Goal: Task Accomplishment & Management: Manage account settings

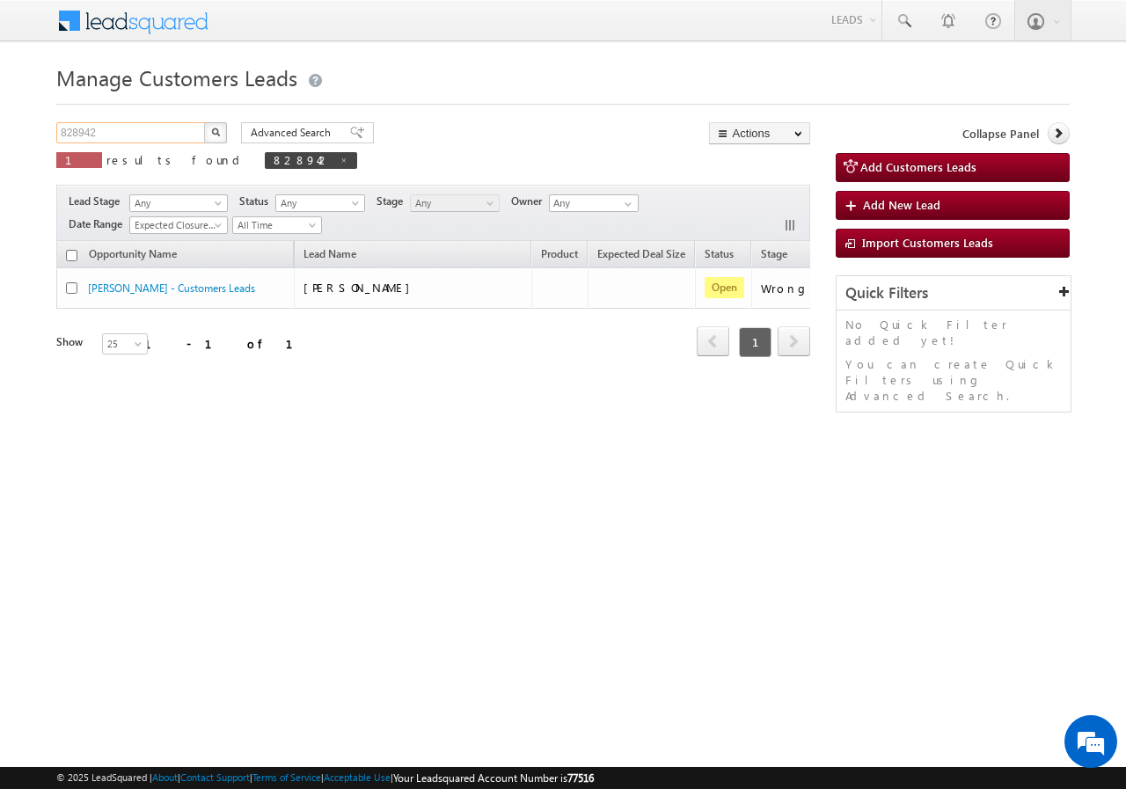
click at [155, 134] on input "828942" at bounding box center [131, 132] width 150 height 21
paste input "6528"
type input "826528"
click at [218, 133] on img "button" at bounding box center [215, 132] width 9 height 9
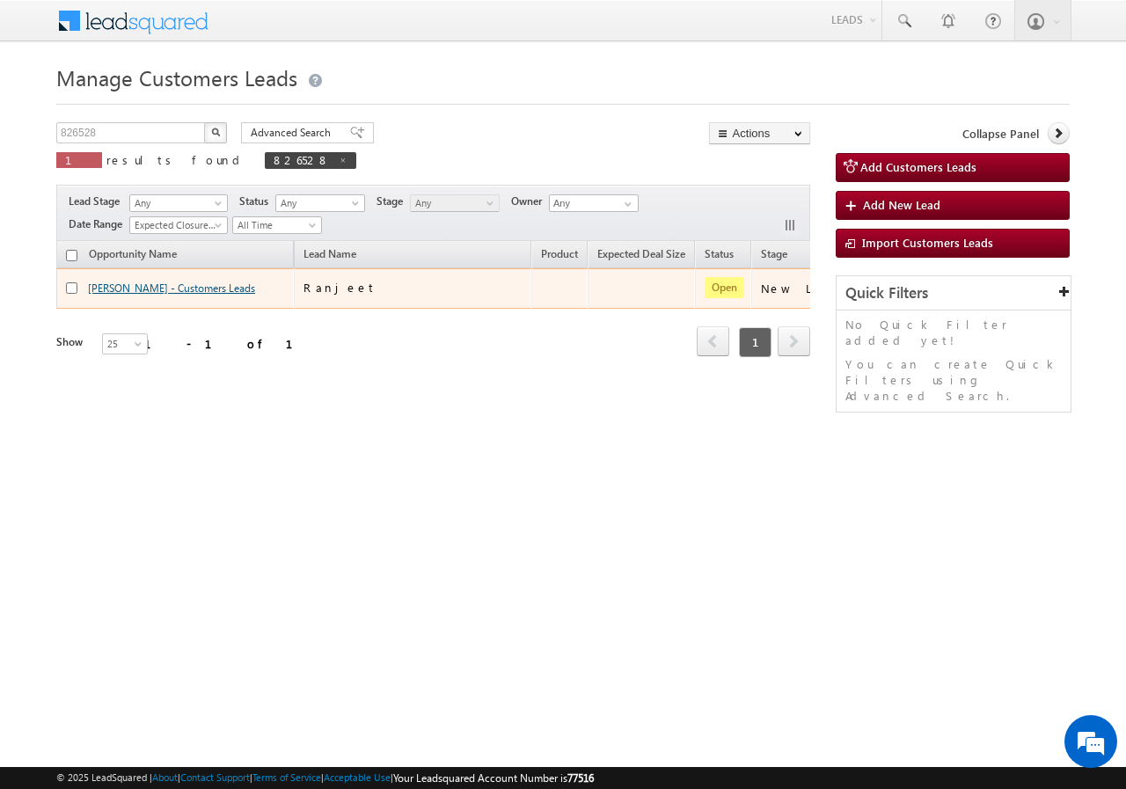
click at [105, 288] on link "[PERSON_NAME] - Customers Leads" at bounding box center [171, 288] width 167 height 13
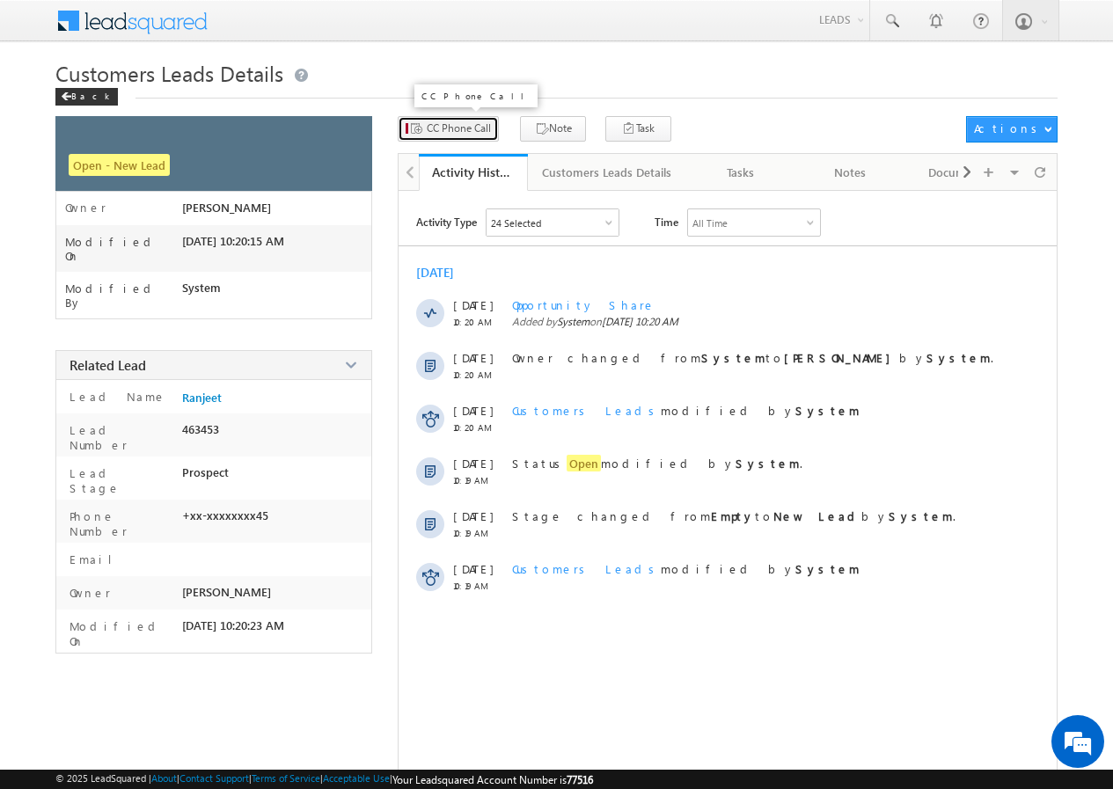
click at [456, 131] on span "CC Phone Call" at bounding box center [459, 129] width 64 height 16
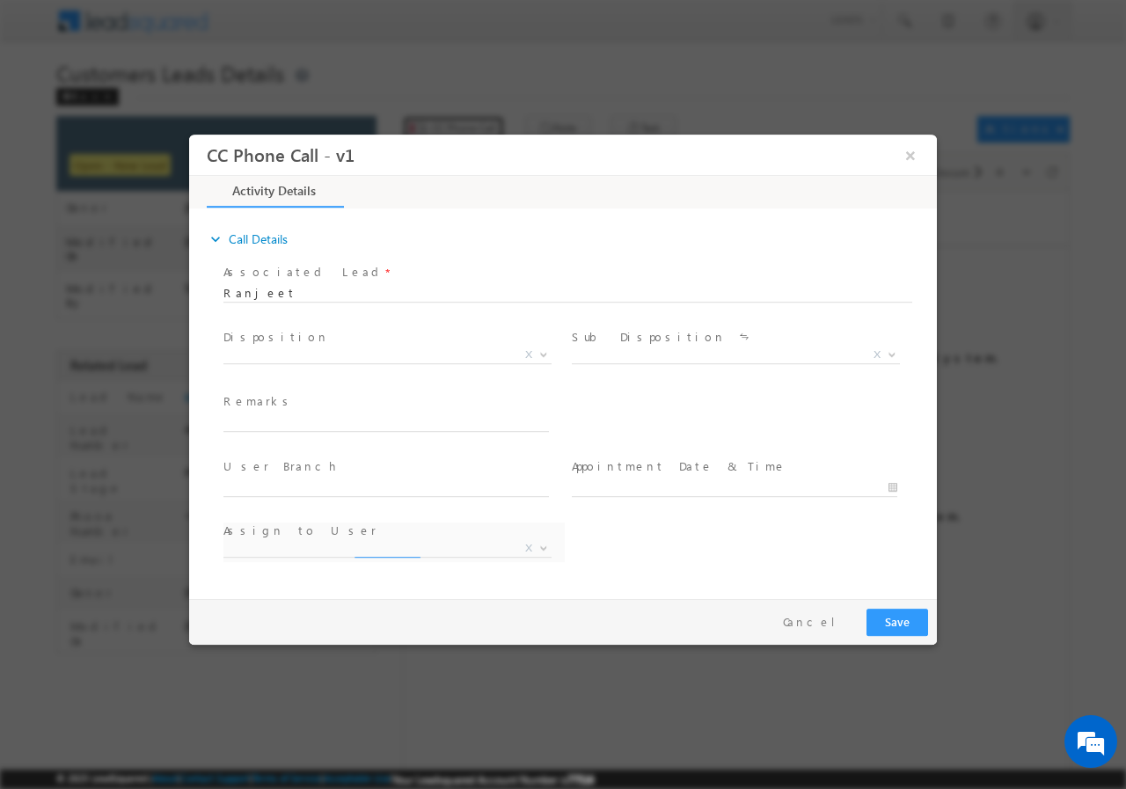
select select "Rose.Shyse+sgrl@leadsquared.com"
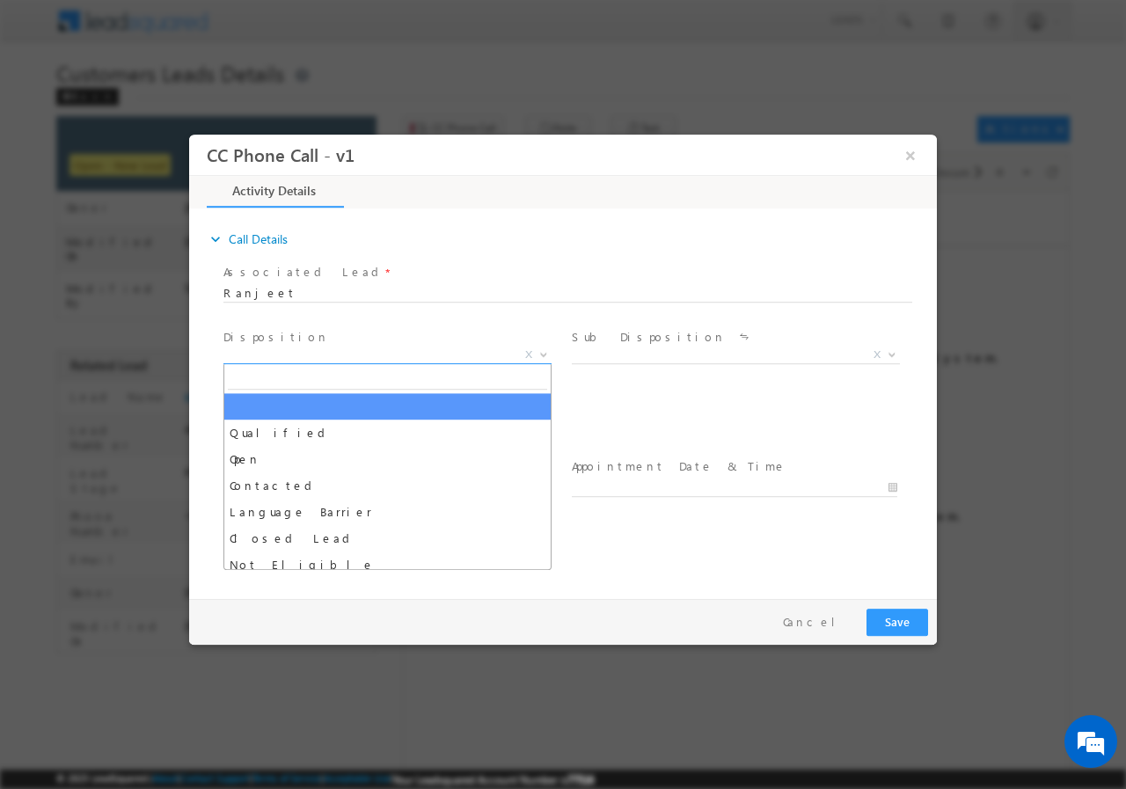
click at [309, 355] on span "X" at bounding box center [388, 355] width 328 height 18
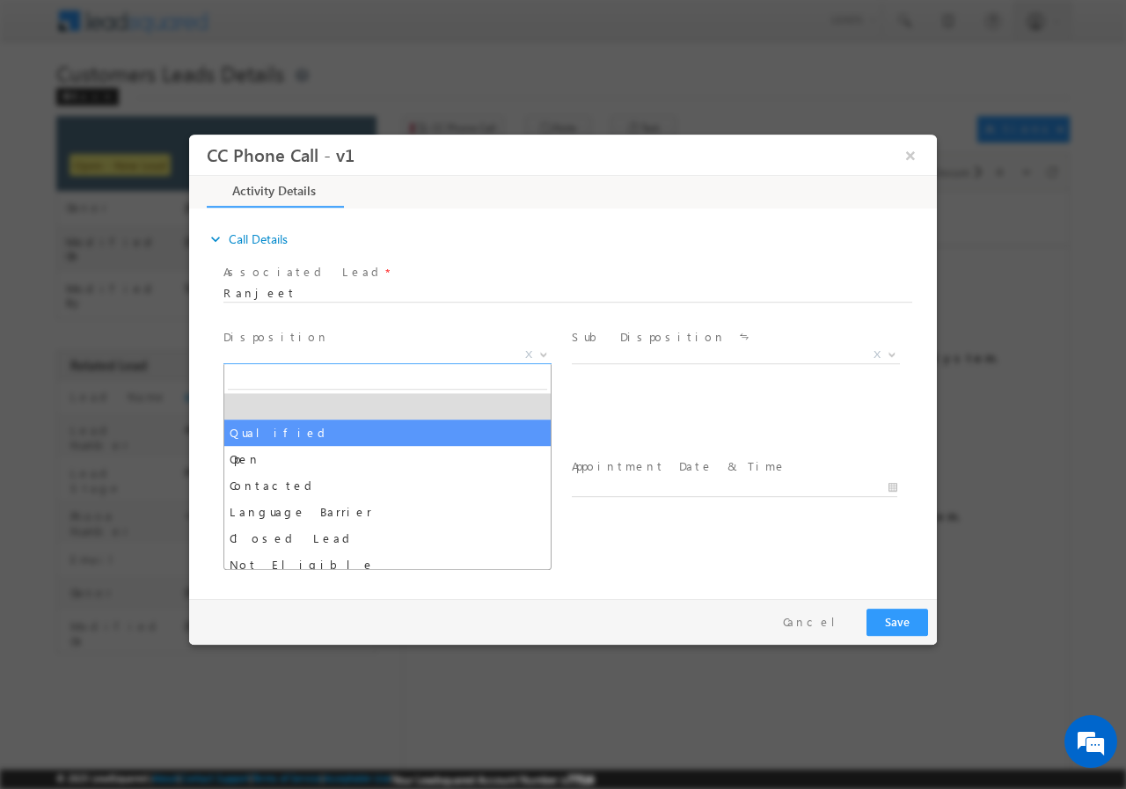
select select "Qualified"
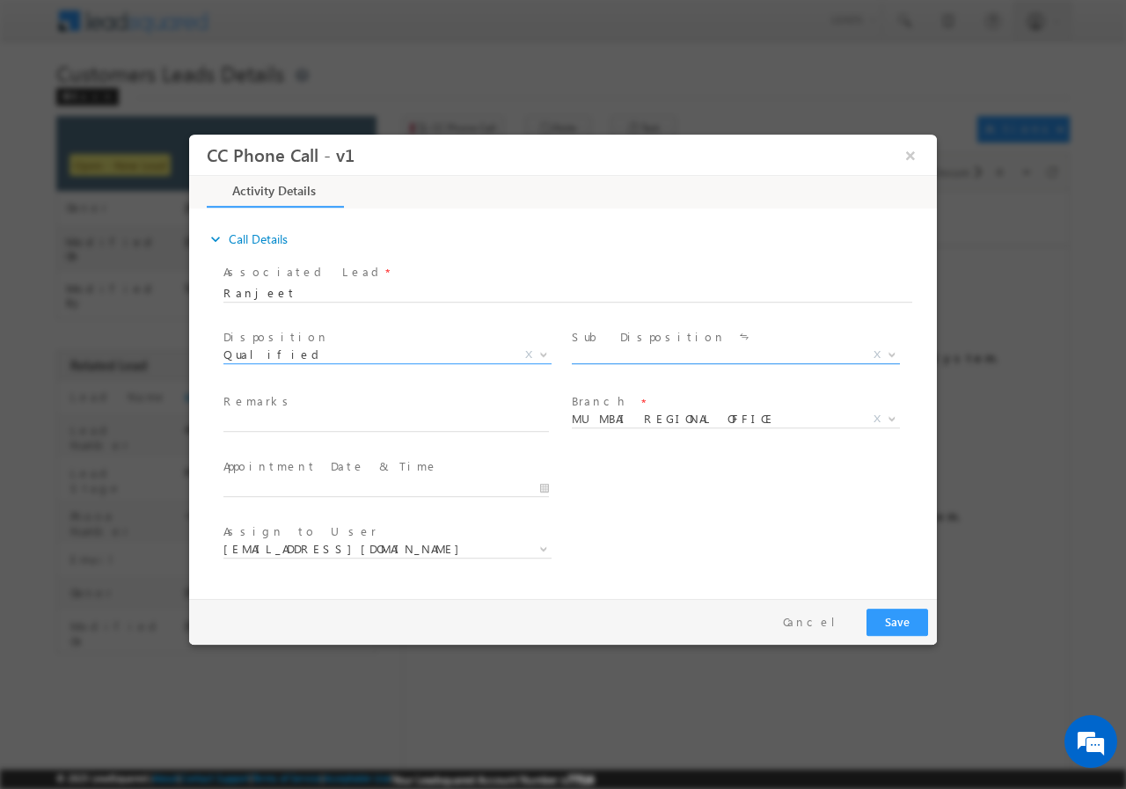
click at [634, 346] on span "X" at bounding box center [736, 355] width 328 height 18
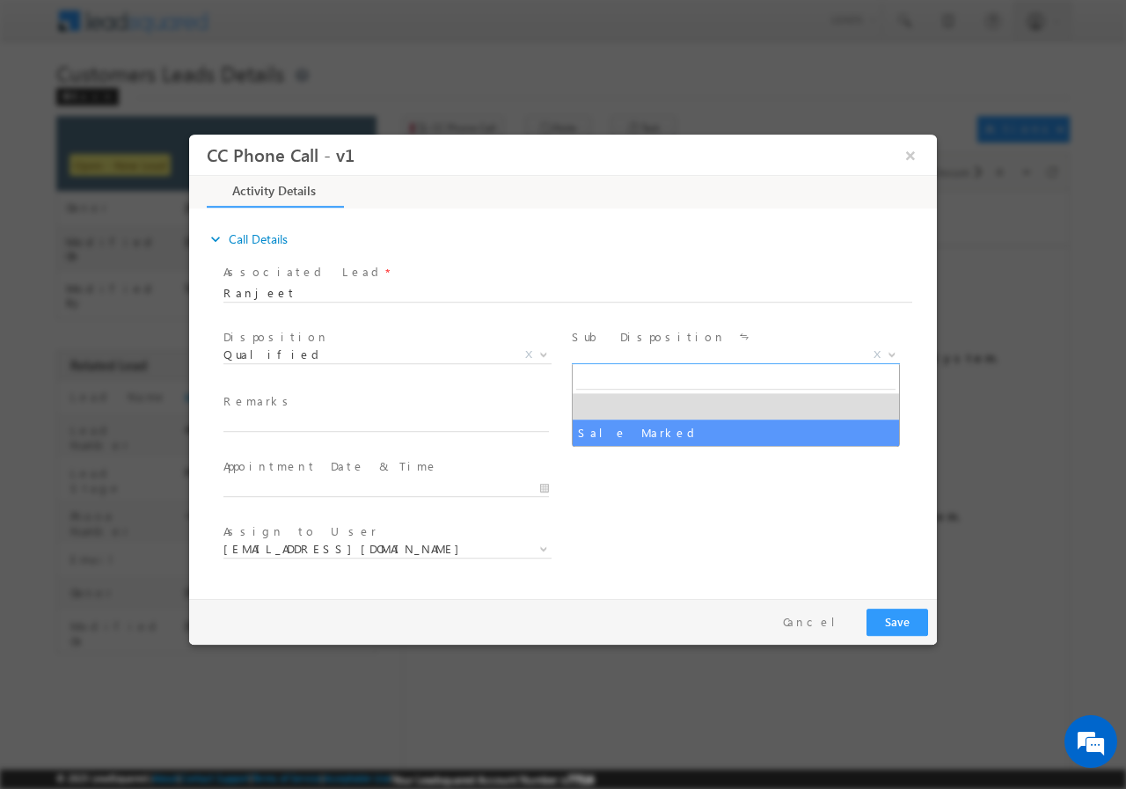
select select "Sale Marked"
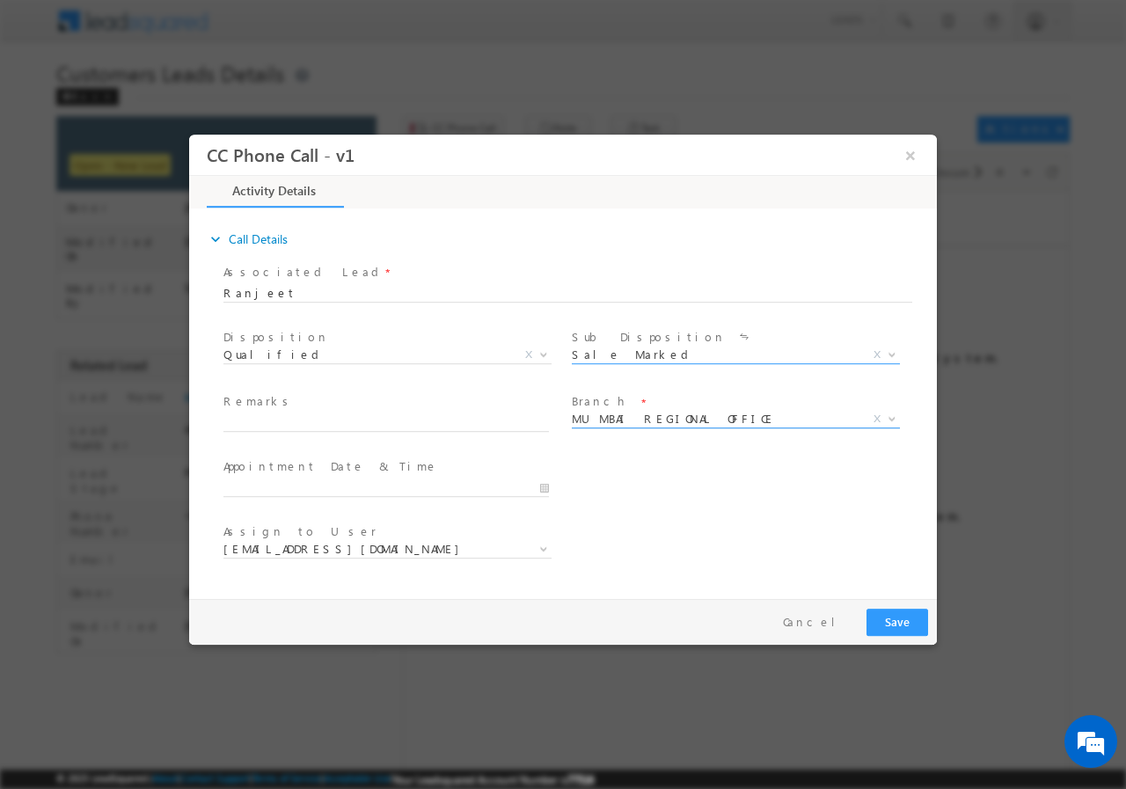
click at [621, 420] on span "MUMBAI REGIONAL OFFICE" at bounding box center [715, 418] width 286 height 16
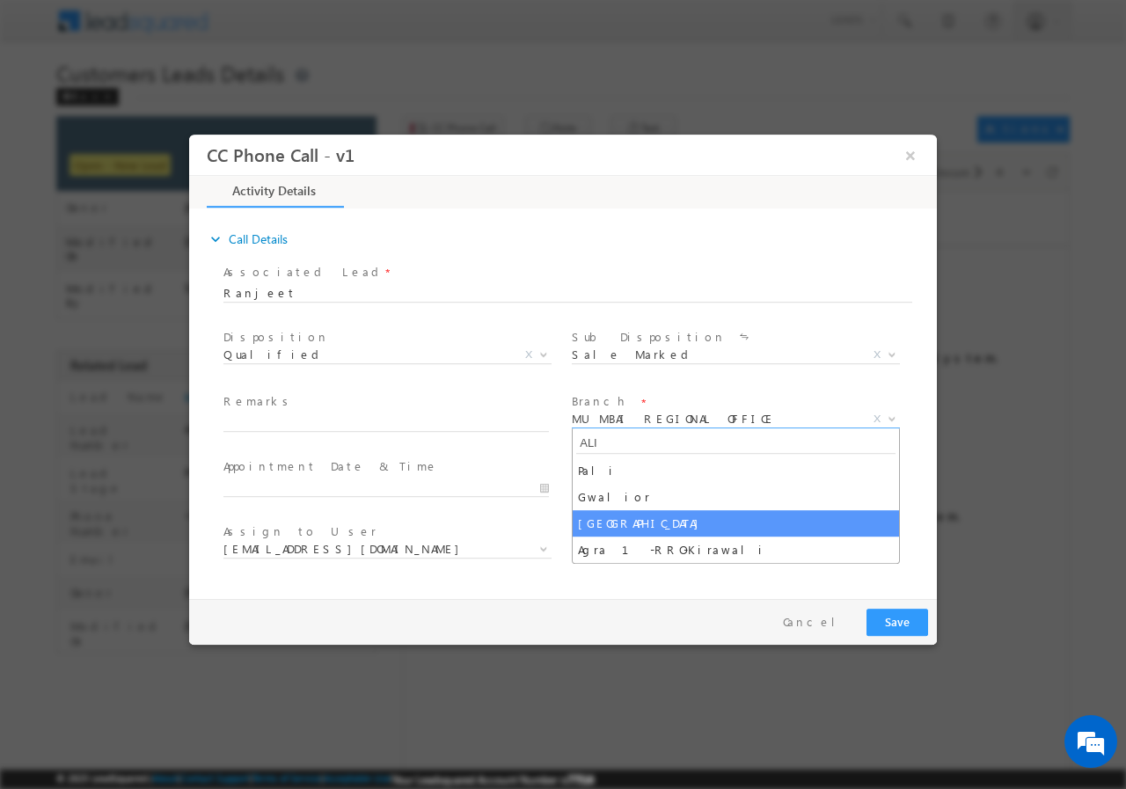
type input "ALI"
select select "Aligarh"
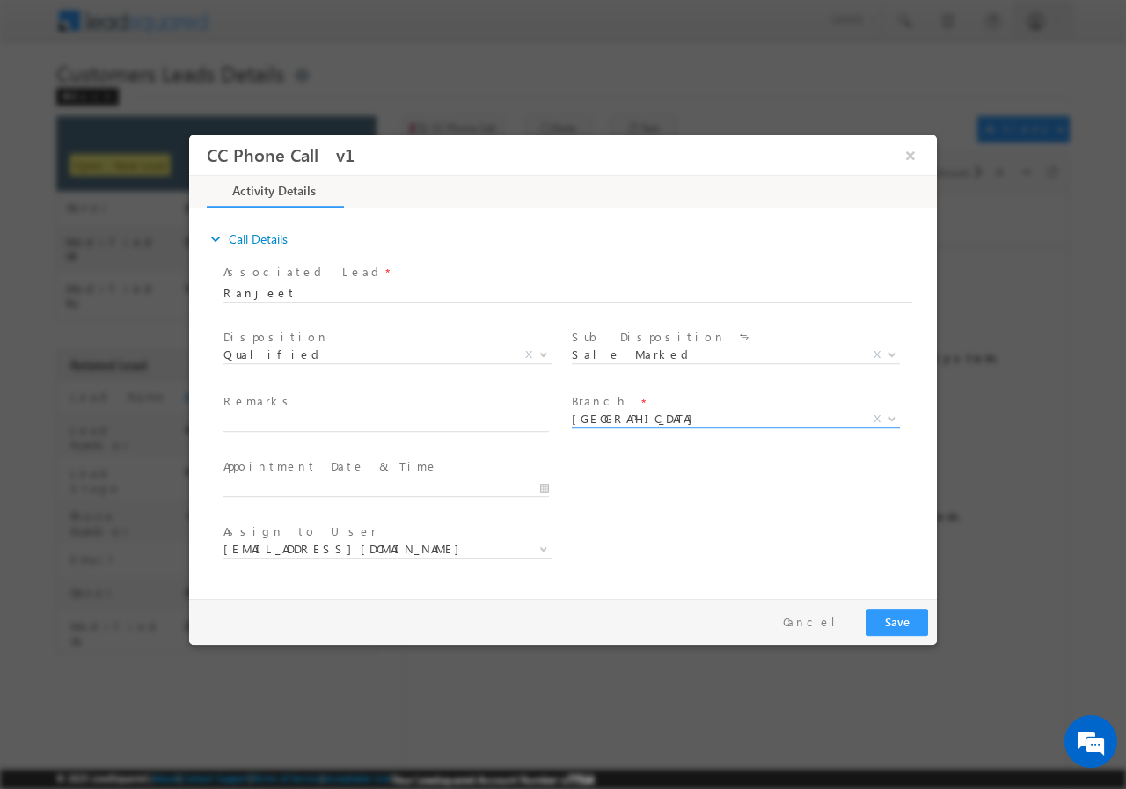
select select "dilip.kumar1@sgrlimited.in"
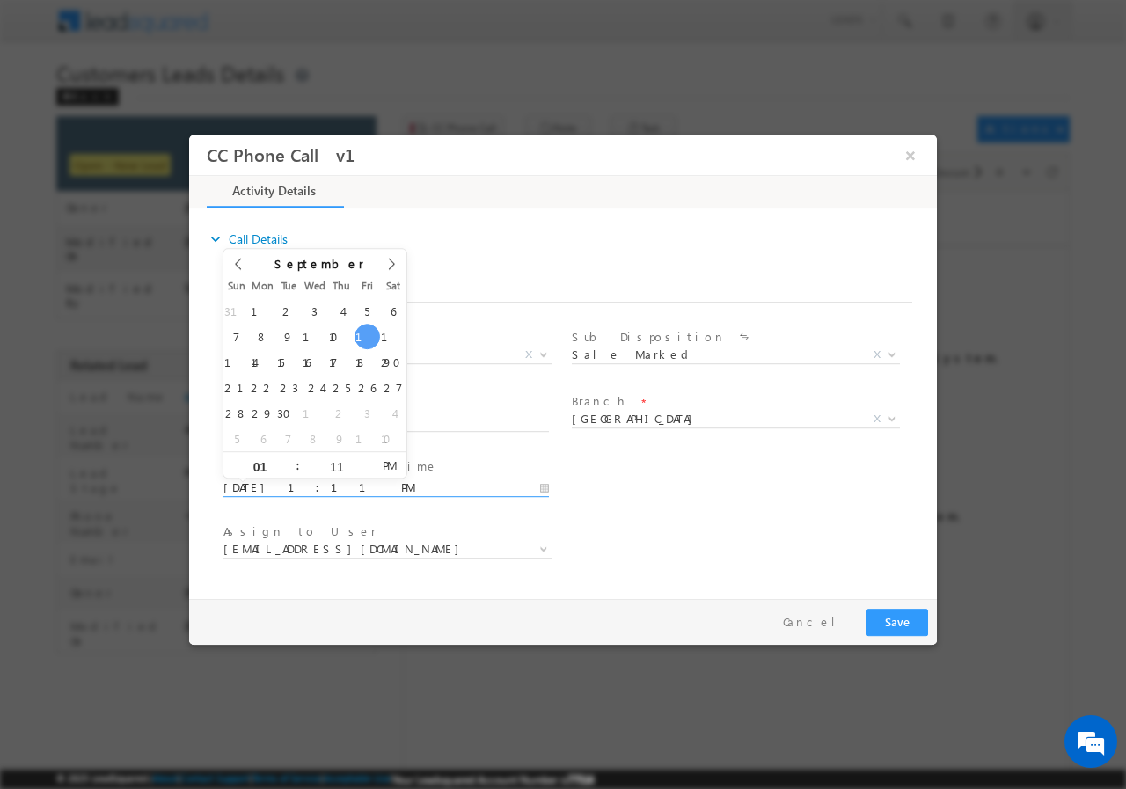
click at [545, 487] on input "09/12/2025 1:11 PM" at bounding box center [387, 488] width 326 height 18
type input "09/15/2025 1:11 PM"
click at [343, 472] on div "11" at bounding box center [336, 464] width 73 height 26
click at [340, 463] on input "11" at bounding box center [336, 465] width 73 height 11
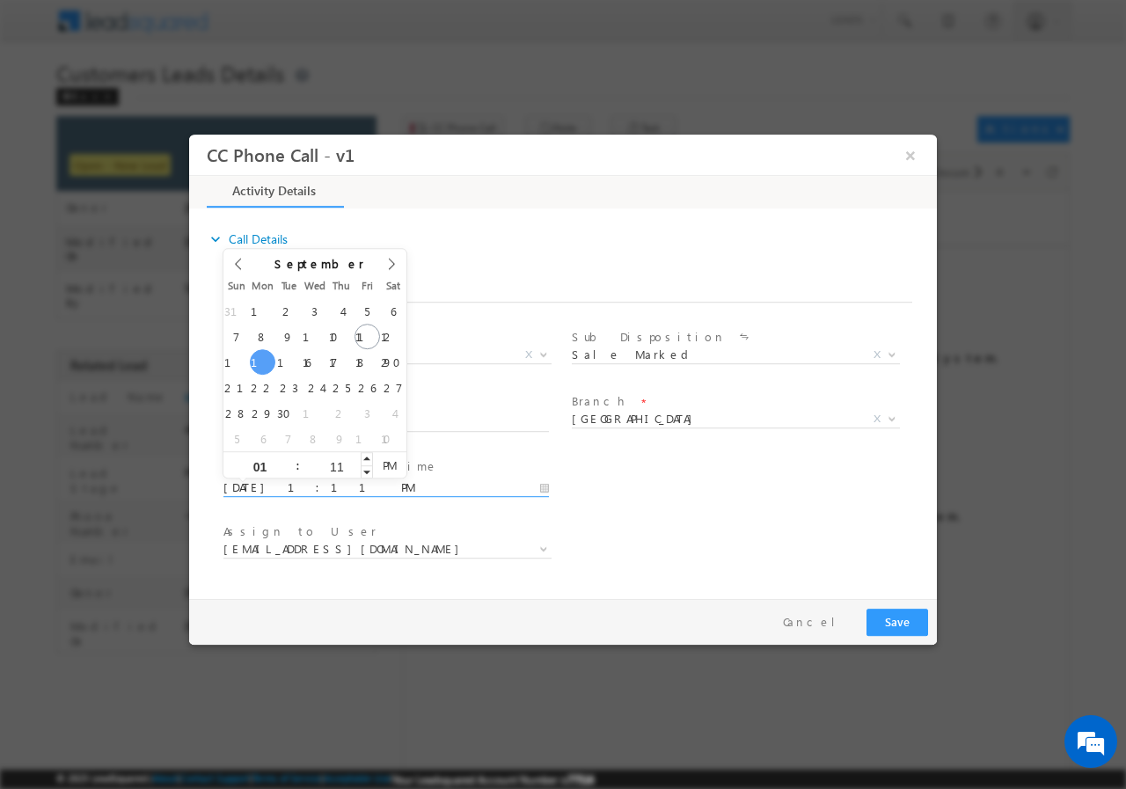
click at [340, 463] on input "11" at bounding box center [336, 465] width 73 height 11
type input "00"
type input "09/15/2025 1:00 PM"
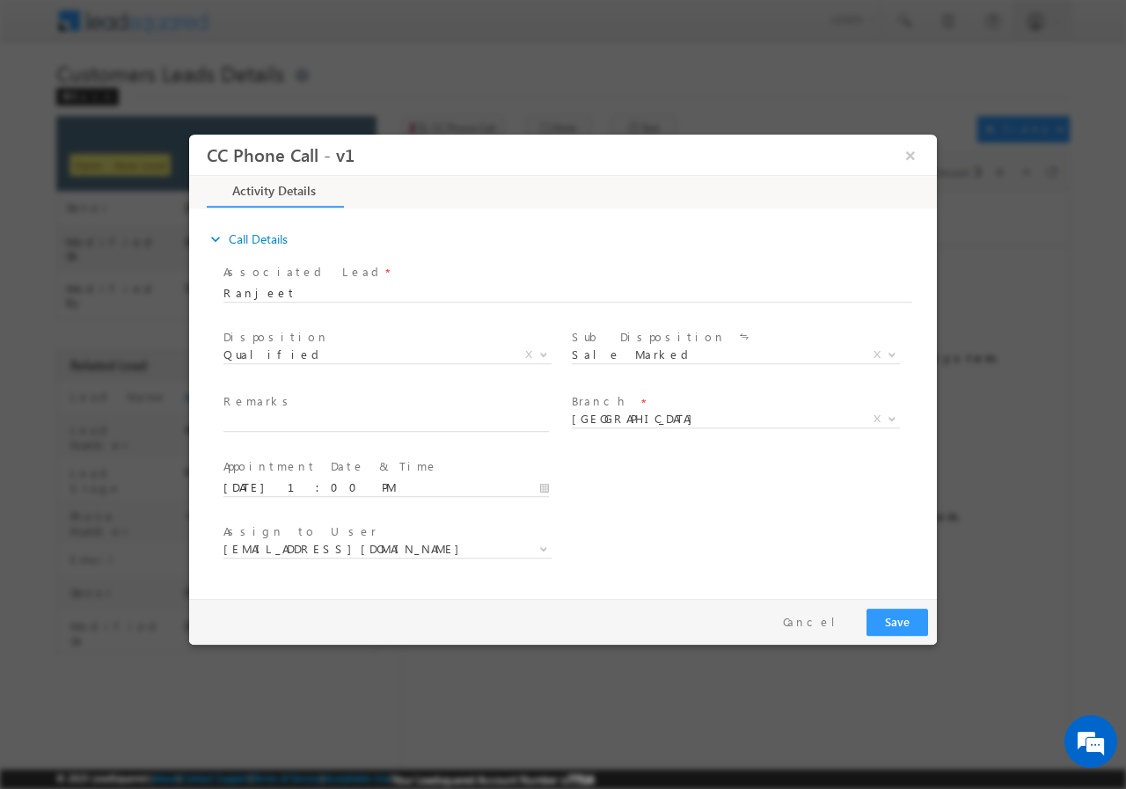
drag, startPoint x: 689, startPoint y: 503, endPoint x: 680, endPoint y: 505, distance: 9.0
click at [683, 505] on div "User Branch * Appointment Date & Time * 09/15/2025 1:00 PM" at bounding box center [578, 485] width 717 height 65
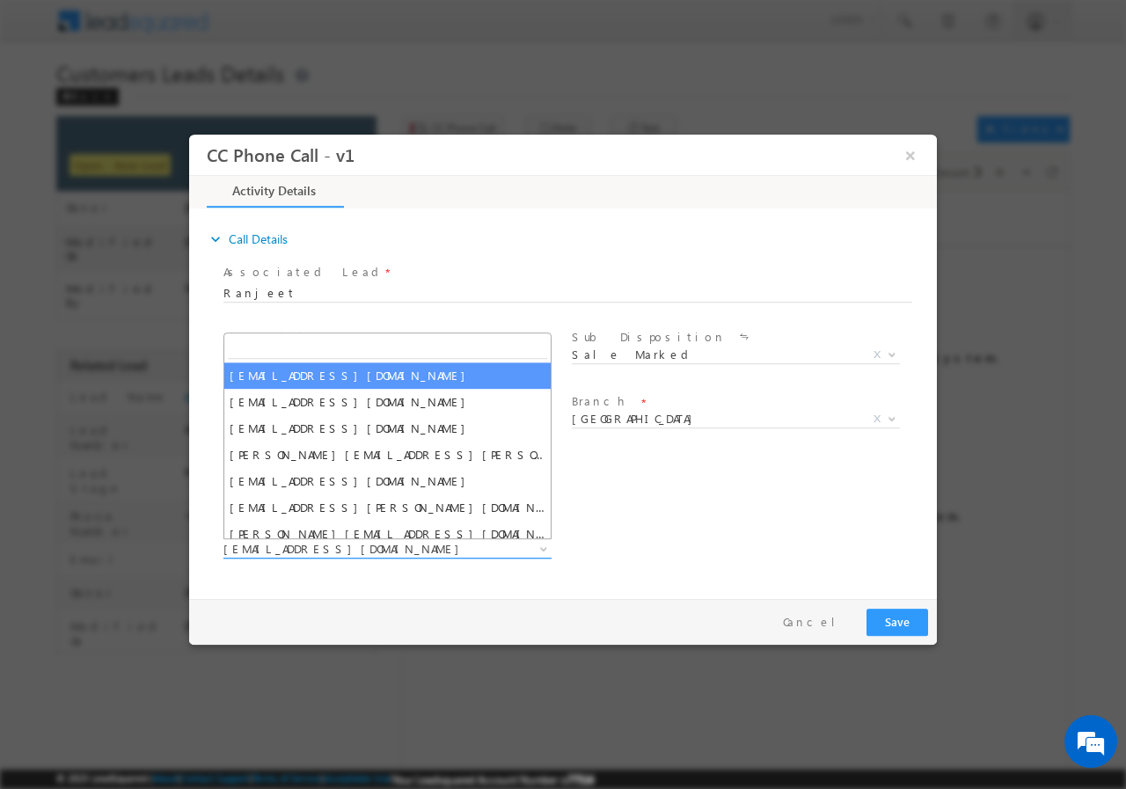
click at [393, 553] on span "dilip.kumar1@sgrlimited.in" at bounding box center [367, 548] width 286 height 16
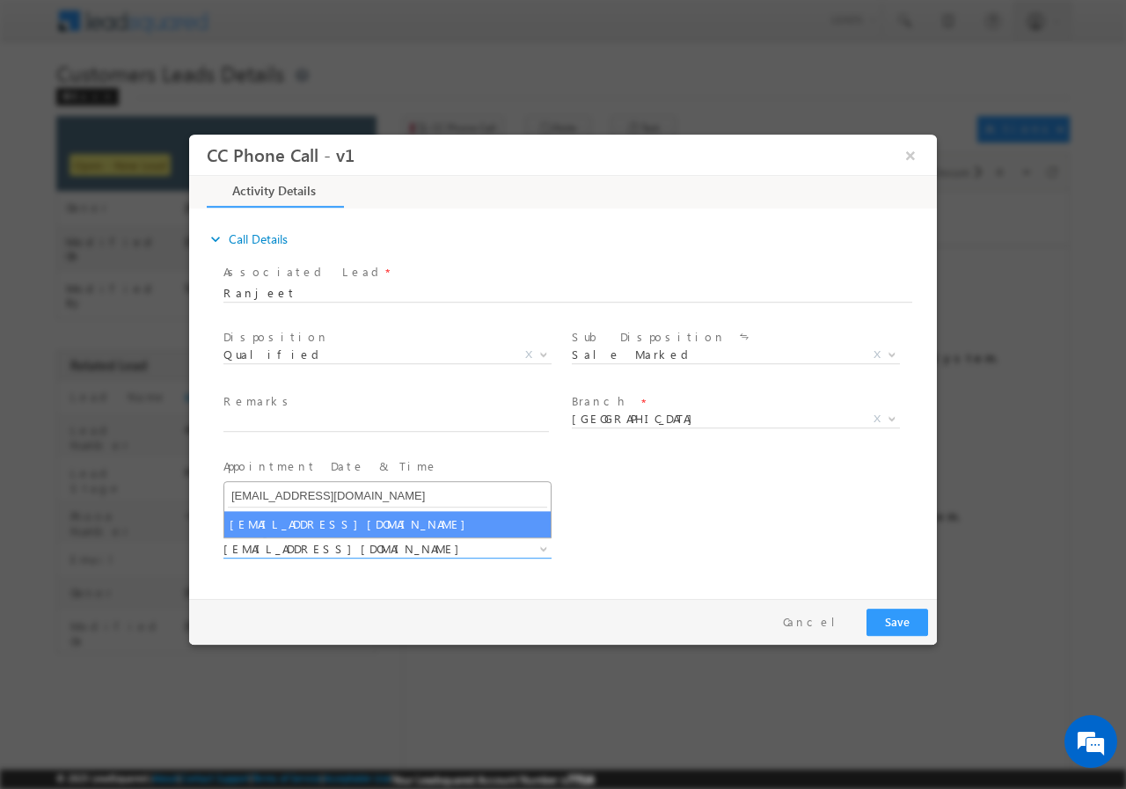
type input "rahul.kumar1@sgrlimited.in"
select select "rahul.kumar1@sgrlimited.in"
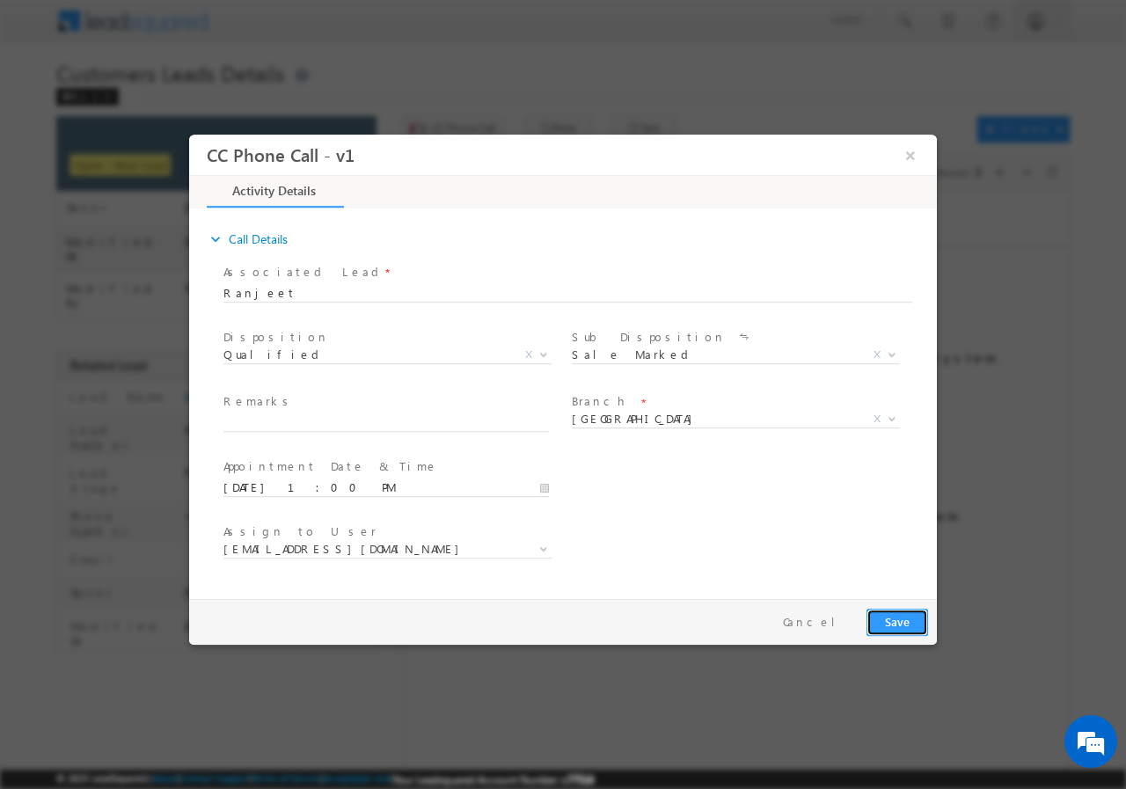
click at [915, 625] on button "Save" at bounding box center [898, 621] width 62 height 27
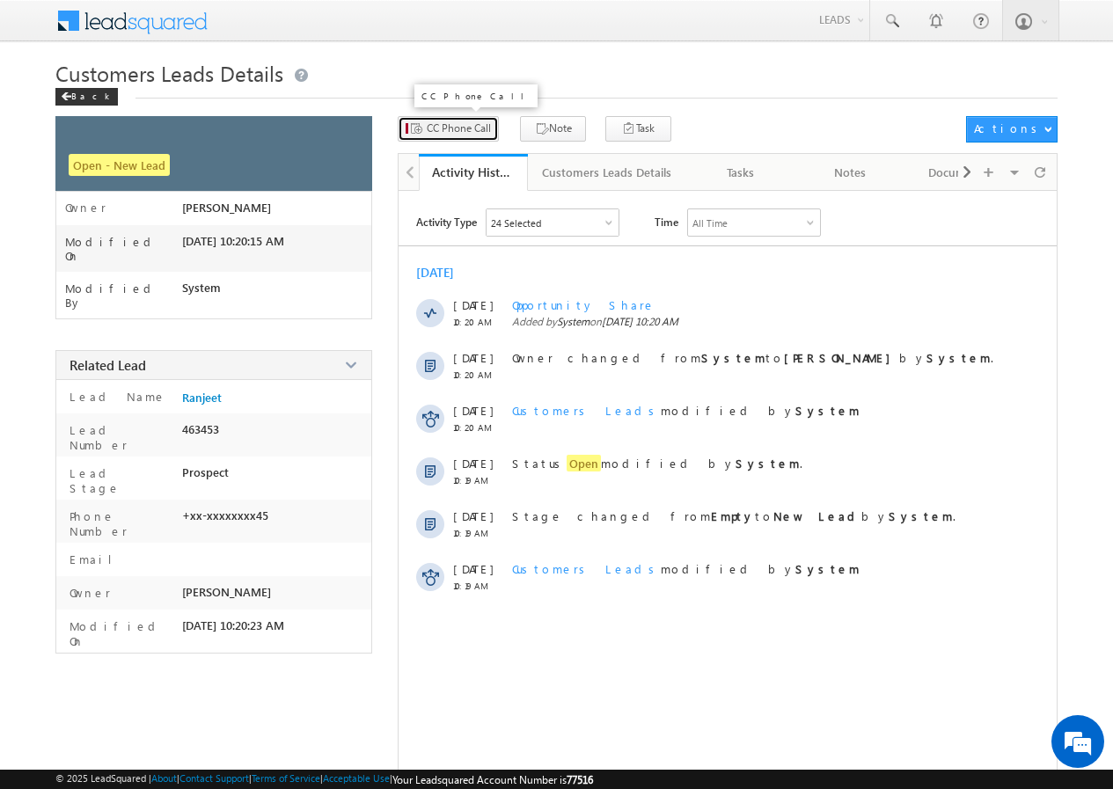
click at [473, 129] on span "CC Phone Call" at bounding box center [459, 129] width 64 height 16
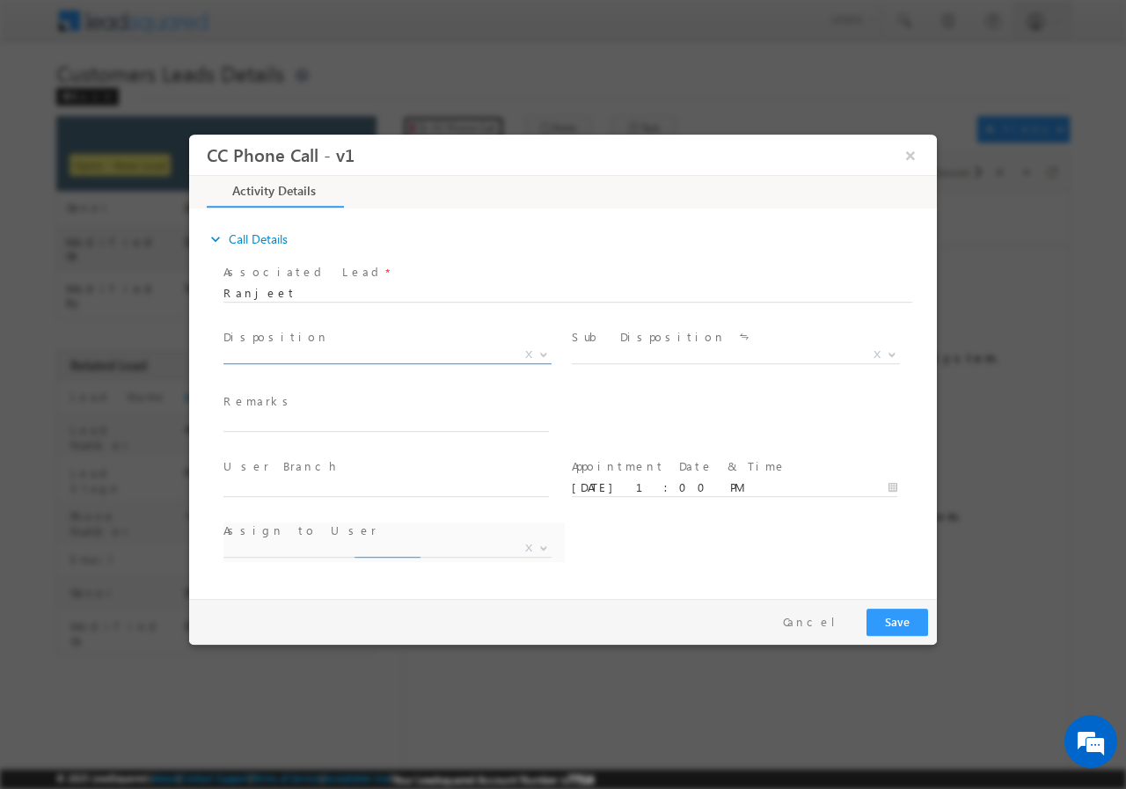
select select "dilip.kumar1@sgrlimited.in"
click at [362, 354] on span "X" at bounding box center [388, 355] width 328 height 18
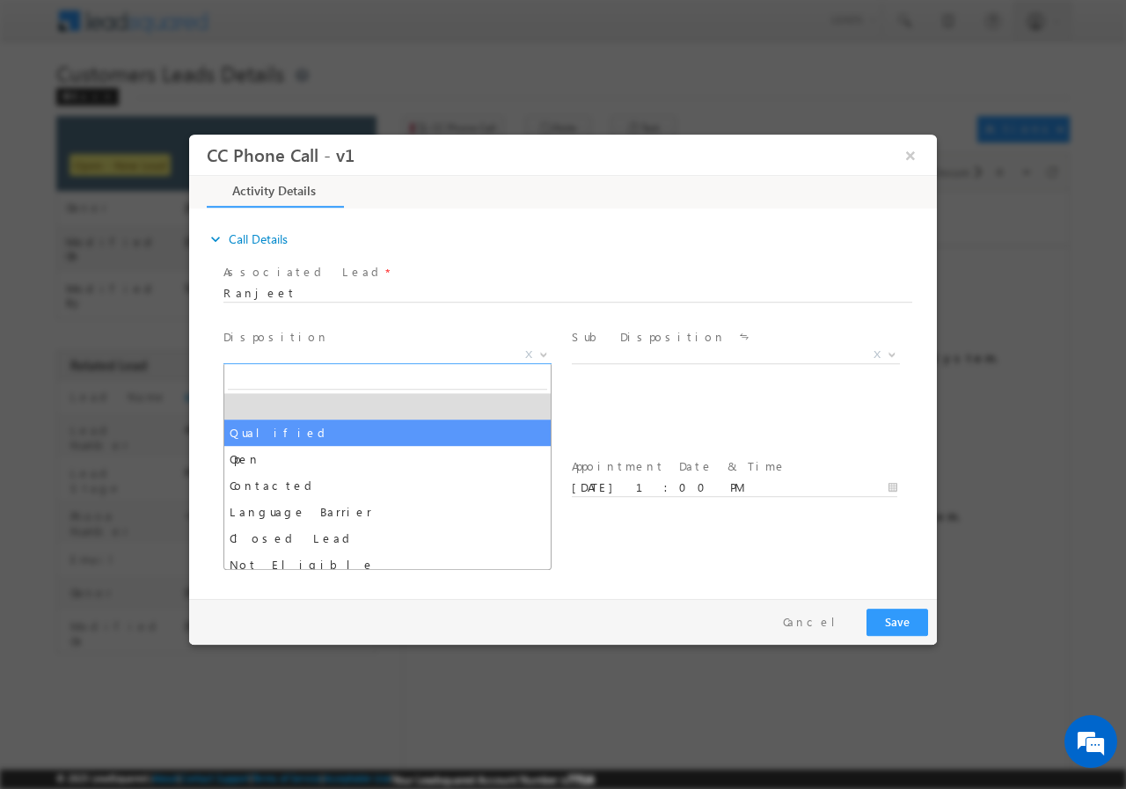
select select "Qualified"
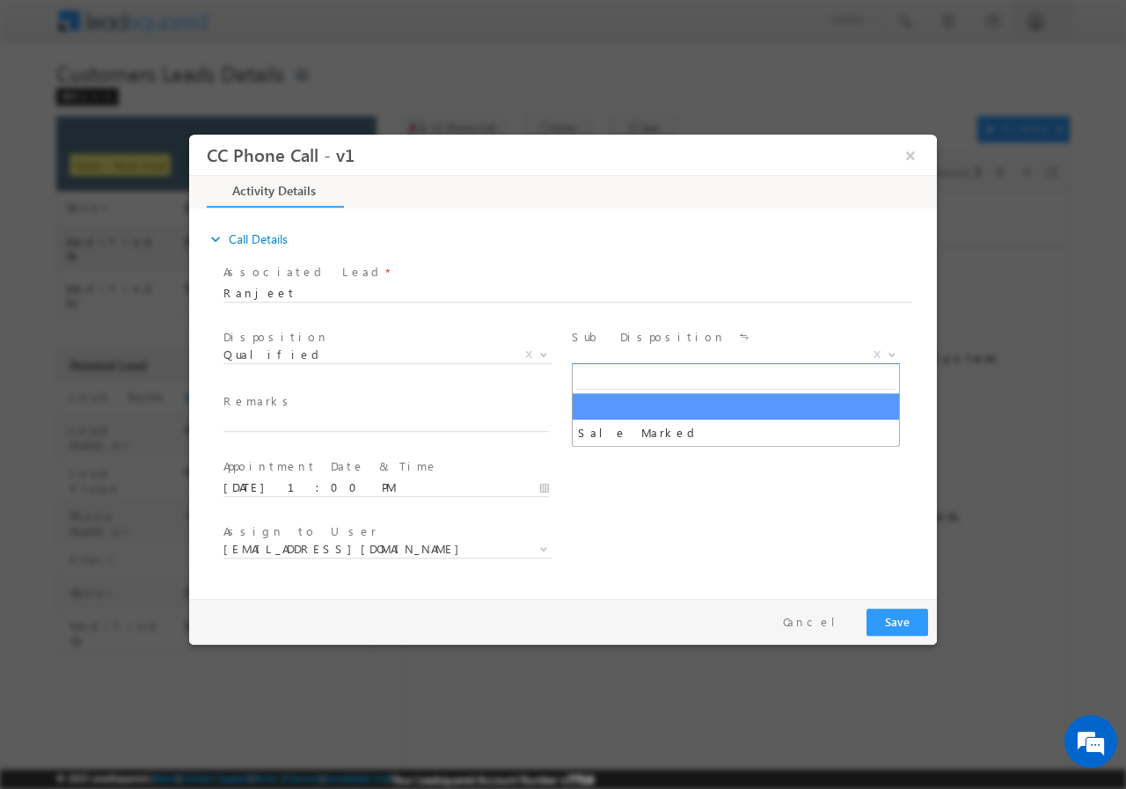
click at [610, 362] on span "Sale Marked X" at bounding box center [742, 357] width 341 height 21
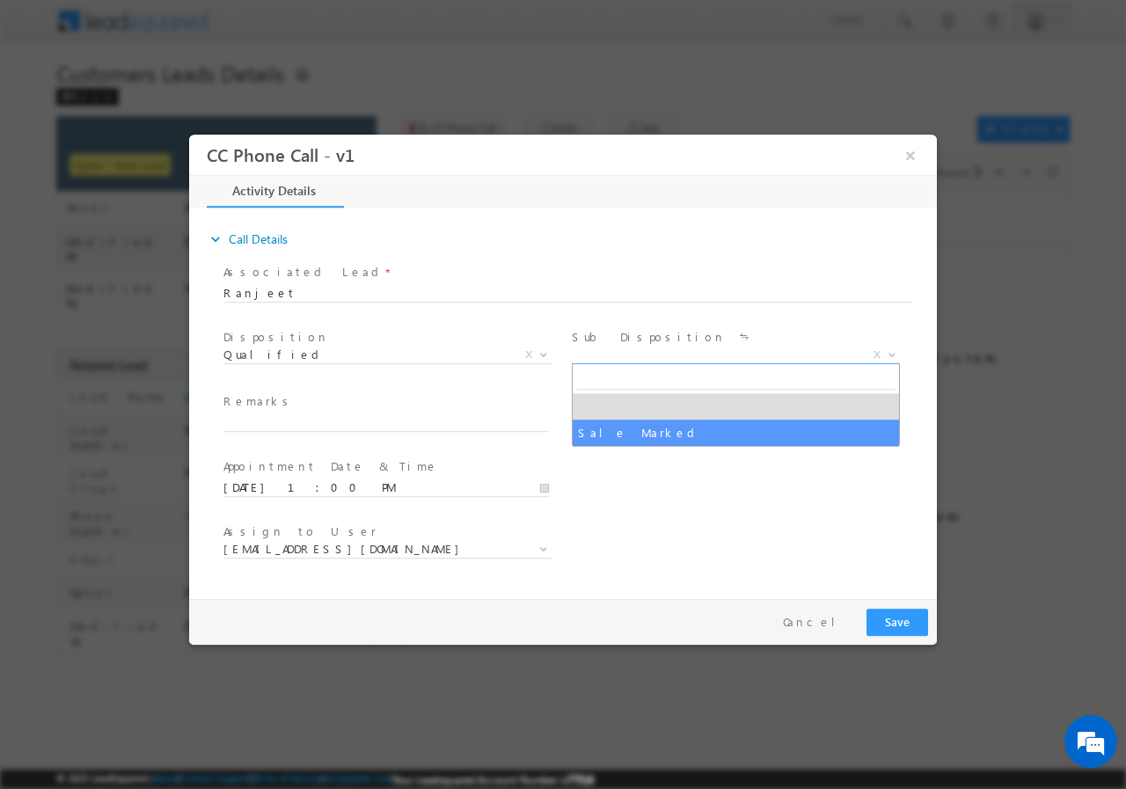
select select "Sale Marked"
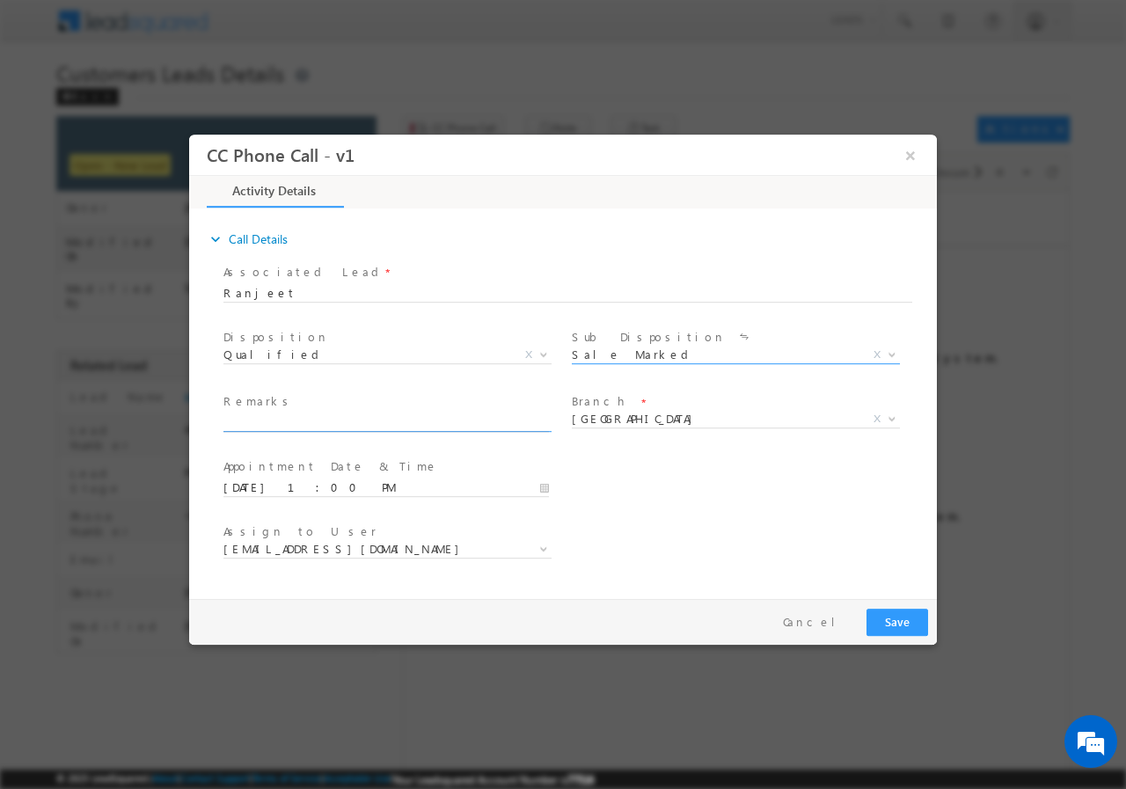
click at [330, 426] on input "text" at bounding box center [387, 423] width 326 height 18
paste input "826528//WhatsApp Bot-User//Ranjeet//8171200845//CONSTRUCTION//LOAN REQ-11L//SEL…"
type input "826528//WhatsApp Bot-User//Ranjeet//8171200845//CONSTRUCTION//LOAN REQ-11L//SEL…"
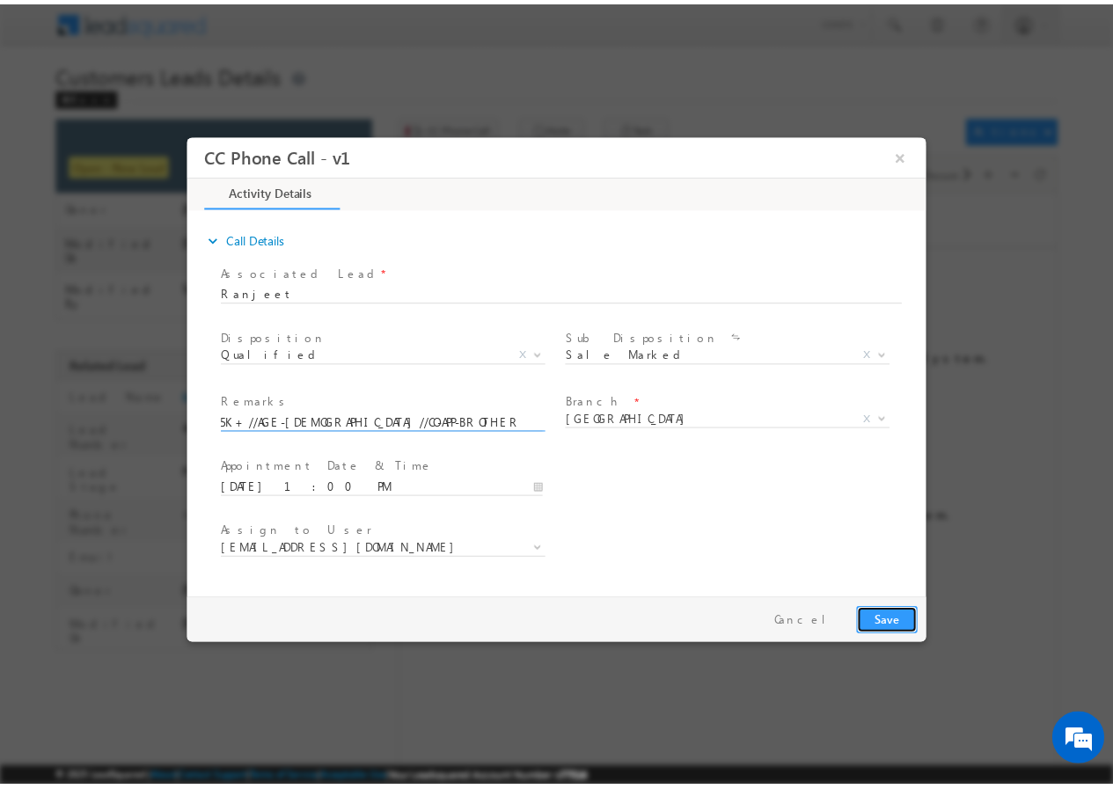
scroll to position [0, 0]
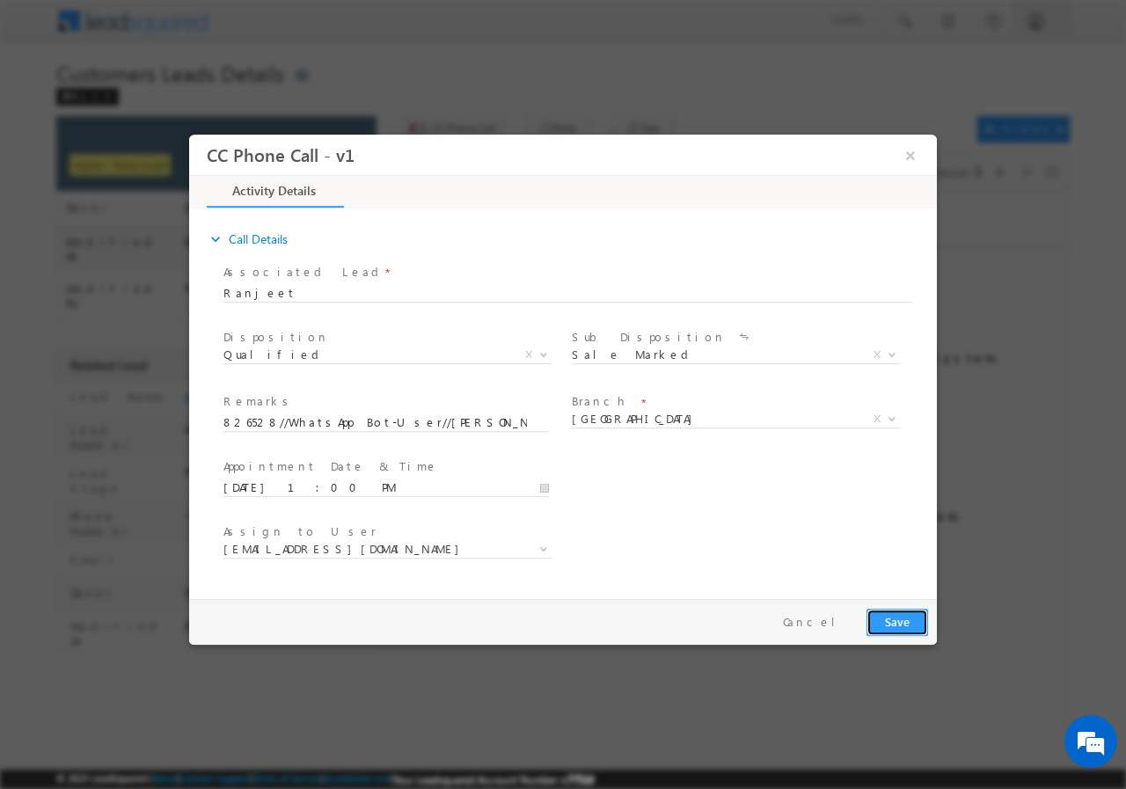
click at [892, 620] on button "Save" at bounding box center [898, 621] width 62 height 27
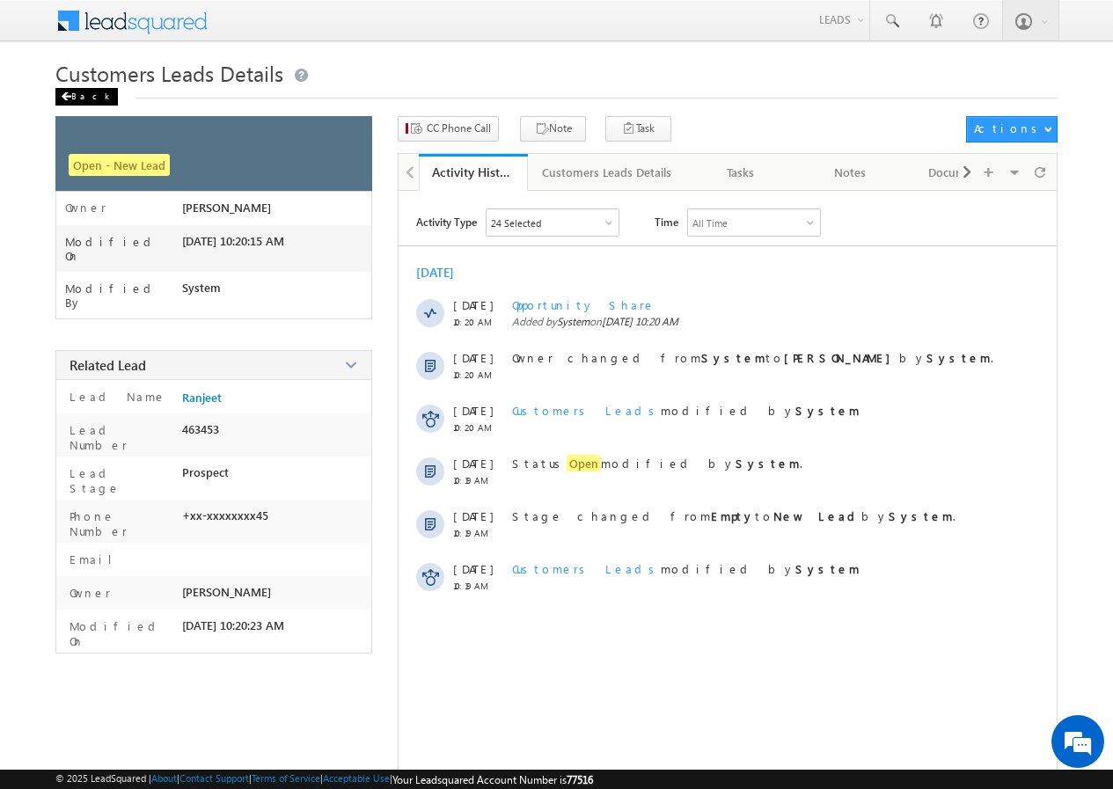
click at [71, 93] on div "Back" at bounding box center [86, 97] width 62 height 18
